Goal: Transaction & Acquisition: Purchase product/service

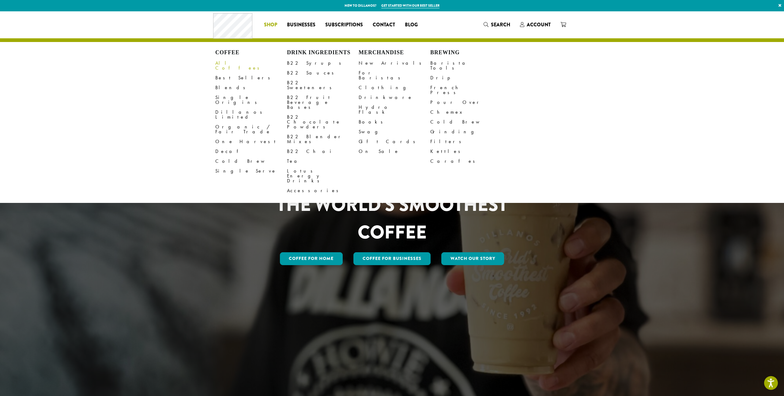
scroll to position [0, 0]
click at [284, 64] on link "All Coffees" at bounding box center [251, 65] width 72 height 15
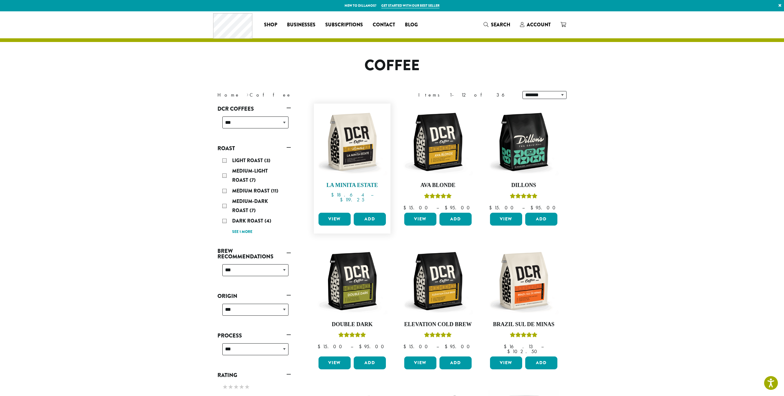
click at [356, 163] on img at bounding box center [352, 142] width 70 height 70
click at [353, 157] on img at bounding box center [352, 142] width 70 height 70
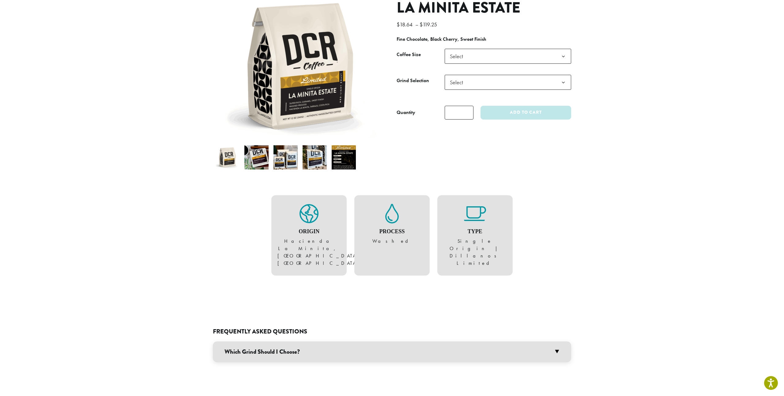
scroll to position [80, 0]
click at [305, 240] on figure "Origin Hacienda La Minita, Tarrazu, Costa Rica" at bounding box center [309, 234] width 63 height 63
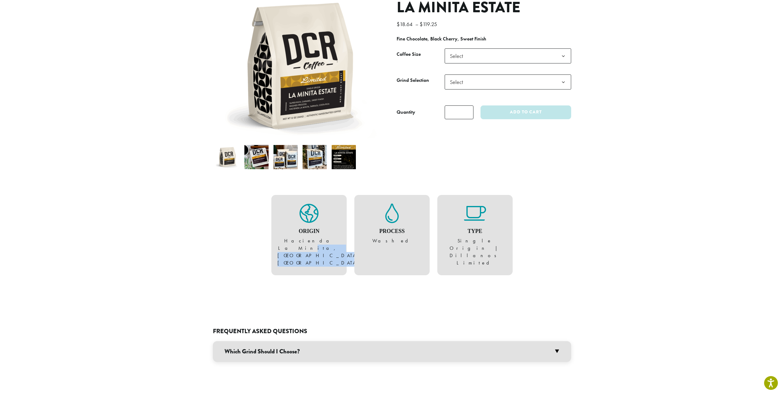
click at [305, 240] on figure "Origin Hacienda La Minita, Tarrazu, Costa Rica" at bounding box center [309, 234] width 63 height 63
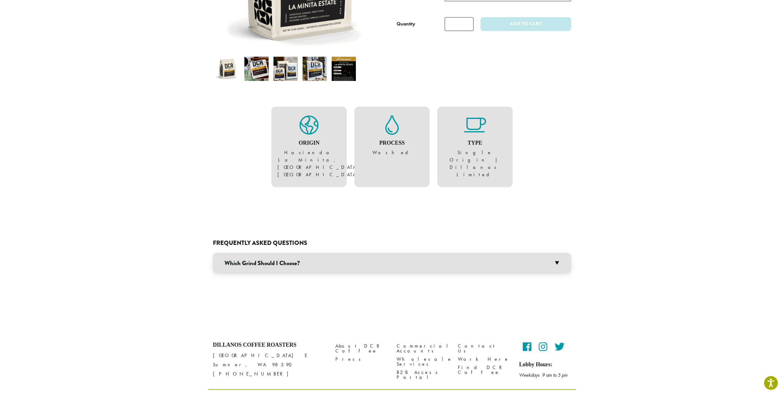
click at [485, 167] on div "Type Single Origin | Dillanos Limited" at bounding box center [475, 147] width 75 height 80
click at [381, 220] on div "Frequently Asked Questions Which Grind Should I Choose? We offer seven differen…" at bounding box center [392, 261] width 359 height 102
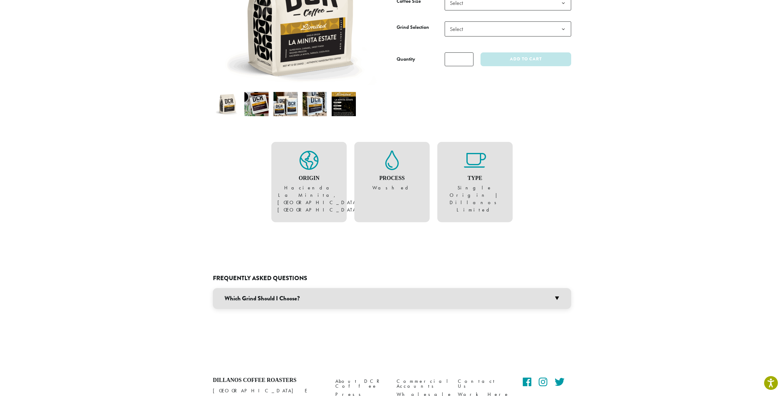
scroll to position [120, 0]
